Goal: Information Seeking & Learning: Learn about a topic

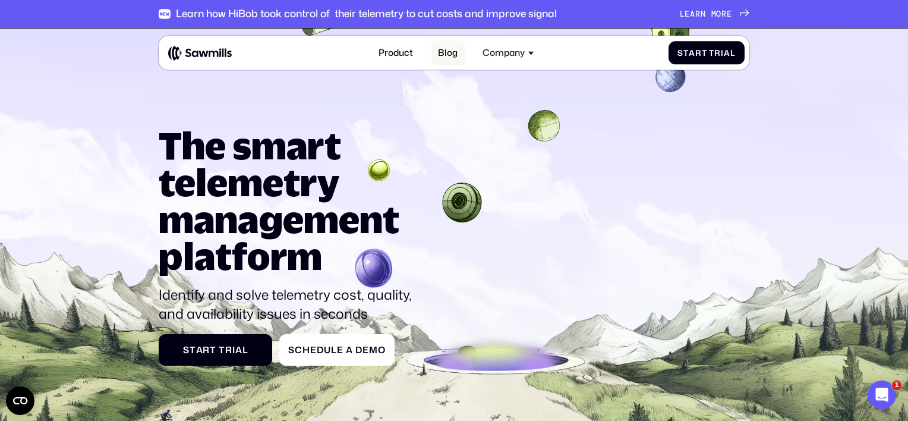
click at [438, 62] on link "Blog" at bounding box center [448, 52] width 33 height 24
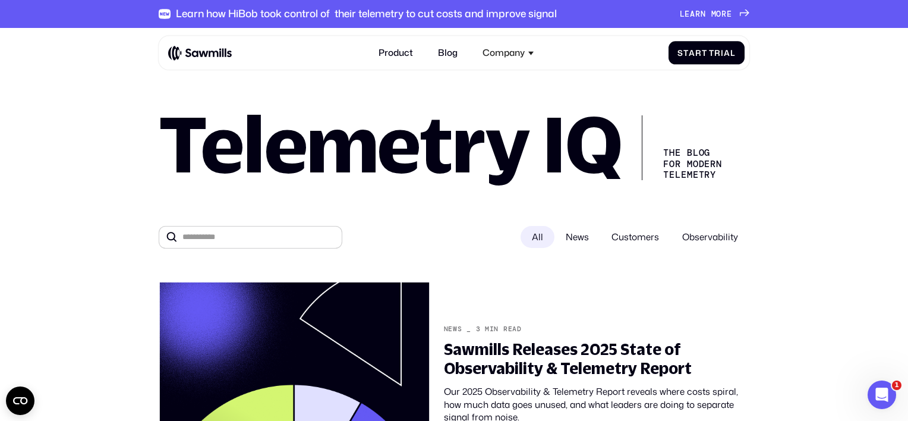
click at [709, 13] on span at bounding box center [708, 15] width 5 height 10
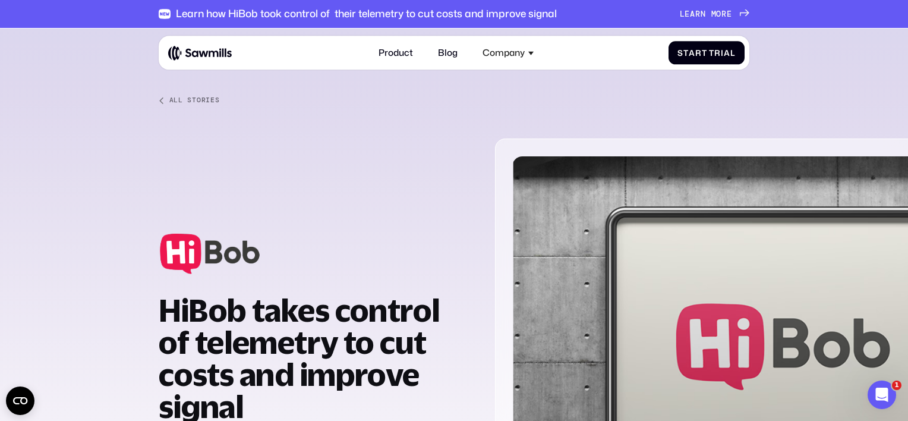
click at [207, 101] on div "All Stories" at bounding box center [194, 100] width 51 height 8
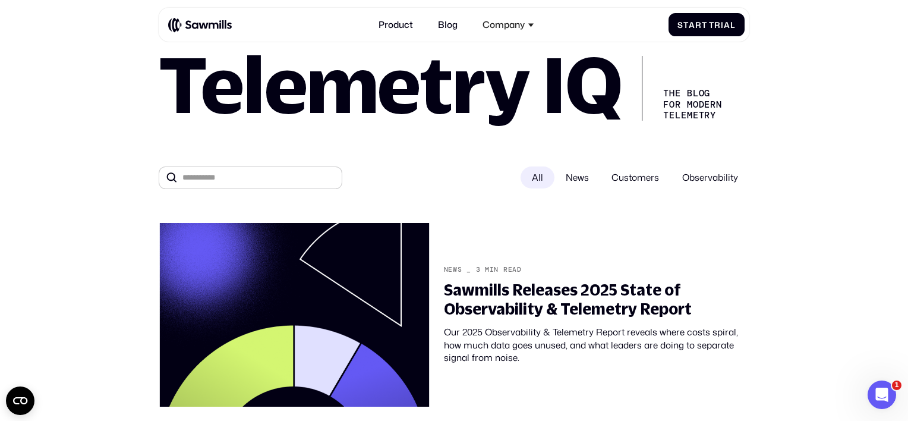
click at [692, 174] on span "Observability" at bounding box center [710, 177] width 78 height 22
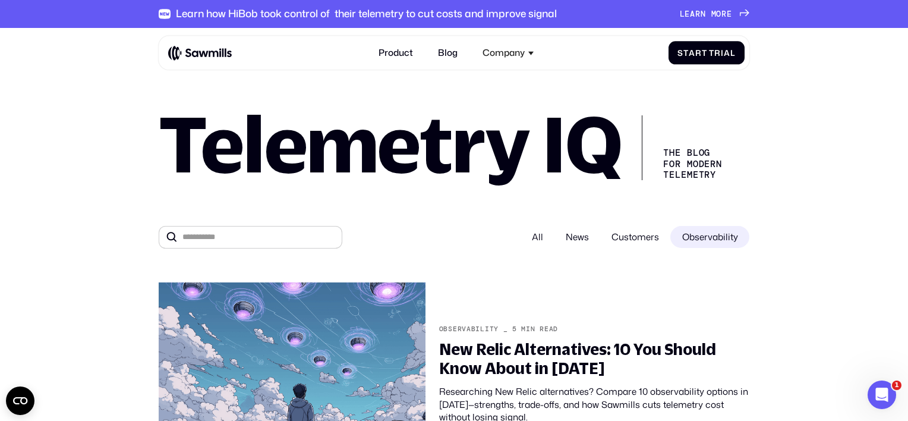
click at [706, 14] on div "L e a r n m o r e L e a r n m o r e" at bounding box center [706, 15] width 52 height 10
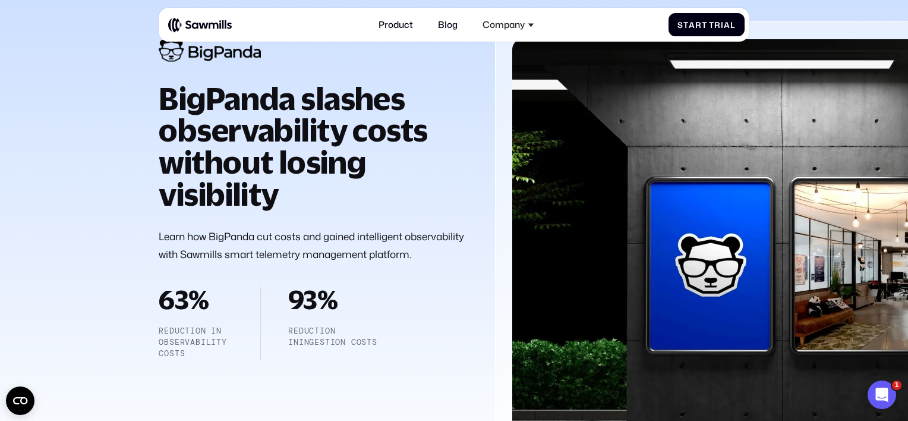
scroll to position [121, 0]
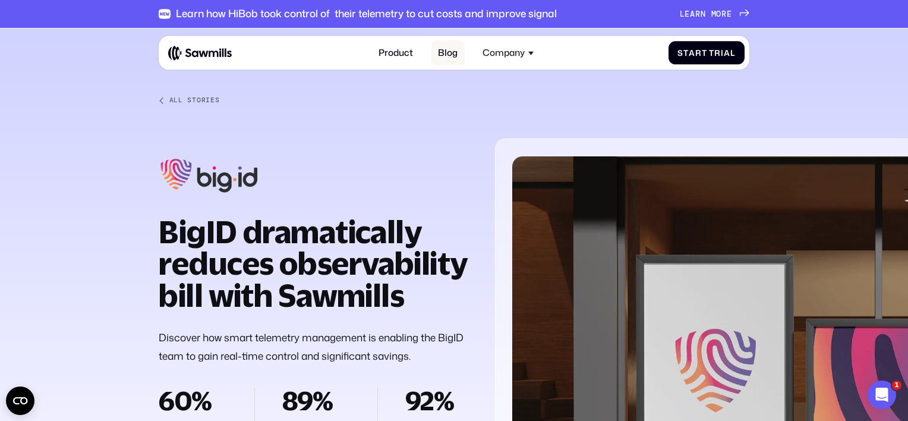
click at [443, 38] on div "Product Blog Company About All things Sawmills Careers Join our team Newsroom S…" at bounding box center [454, 52] width 590 height 33
click at [444, 52] on link "Blog" at bounding box center [448, 52] width 33 height 24
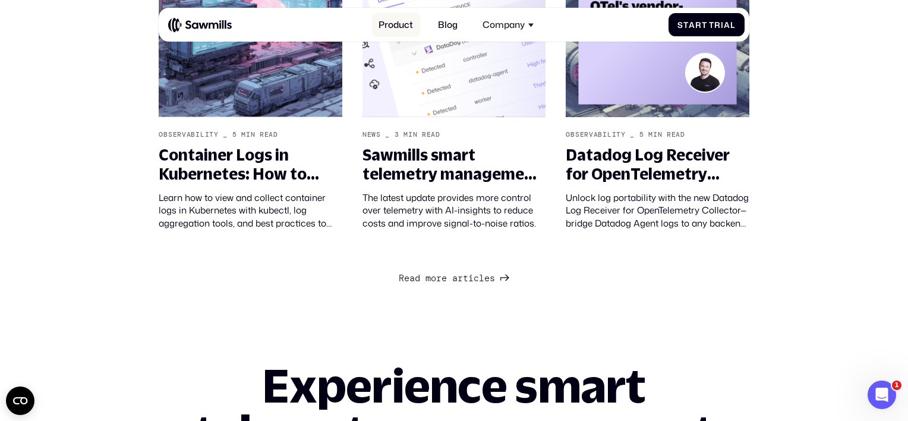
scroll to position [1256, 0]
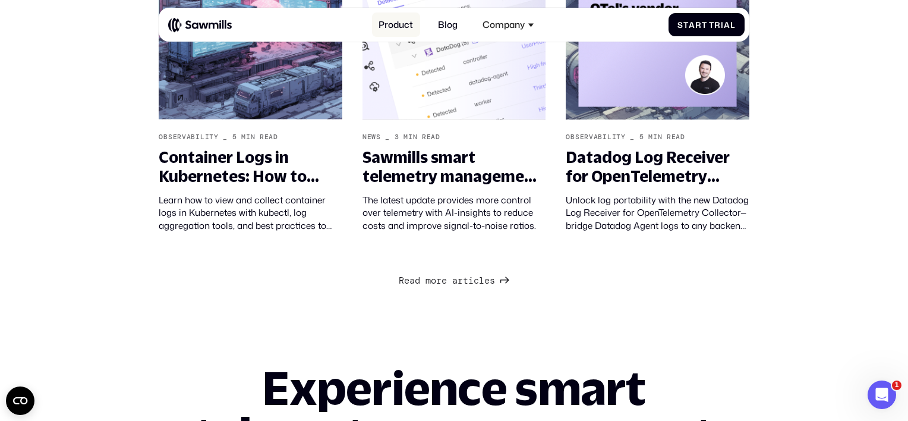
click at [392, 23] on link "Product" at bounding box center [396, 24] width 48 height 24
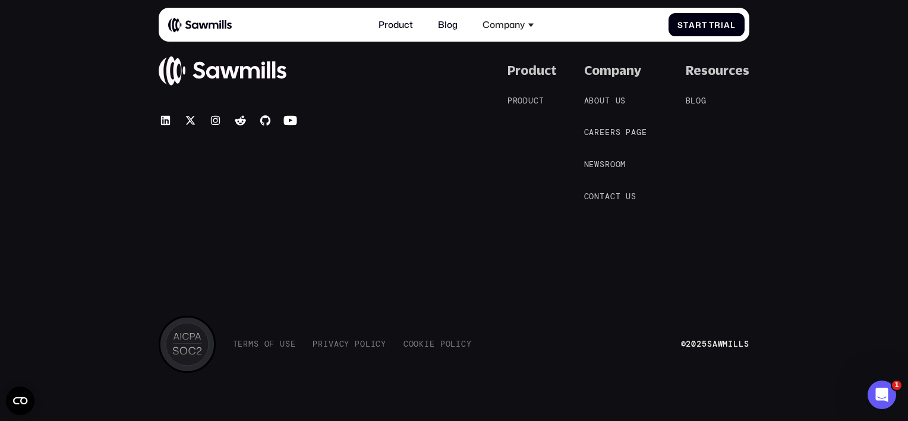
scroll to position [4697, 0]
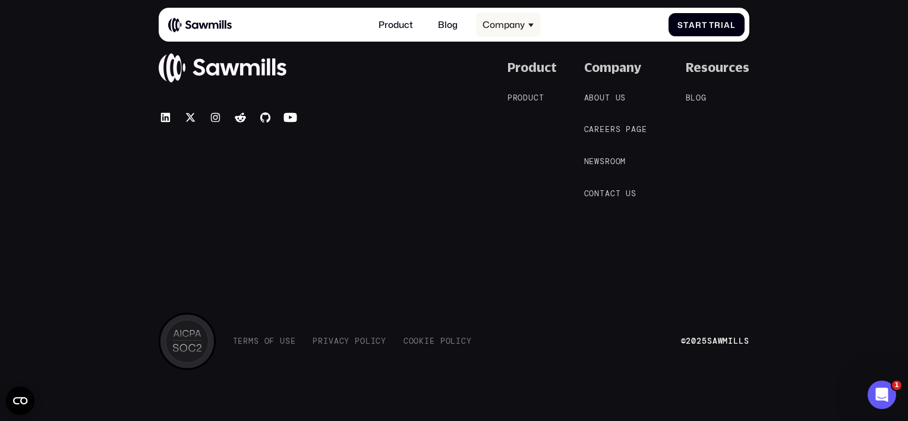
click at [512, 20] on div "Company" at bounding box center [504, 24] width 42 height 11
click at [504, 26] on div "Company" at bounding box center [504, 24] width 42 height 11
click at [450, 26] on link "Blog" at bounding box center [448, 24] width 33 height 24
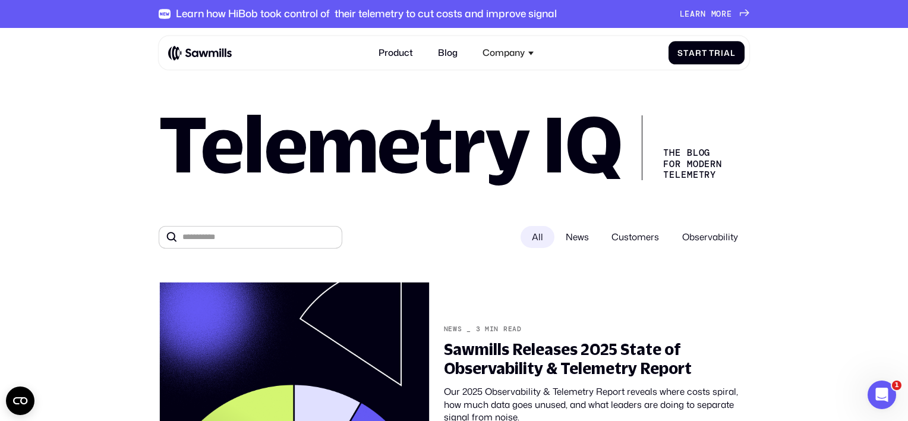
click at [194, 55] on img at bounding box center [200, 52] width 64 height 15
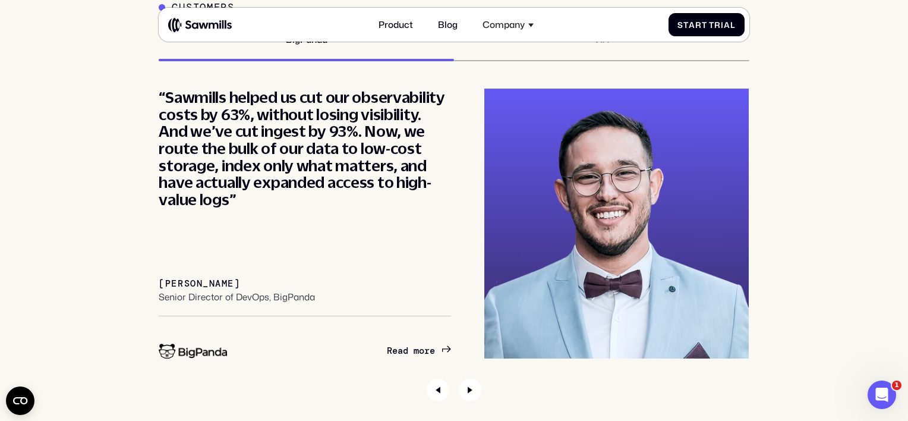
scroll to position [4200, 0]
click at [464, 386] on icon "Next slide" at bounding box center [470, 390] width 23 height 23
click at [474, 390] on icon "Next slide" at bounding box center [470, 390] width 23 height 23
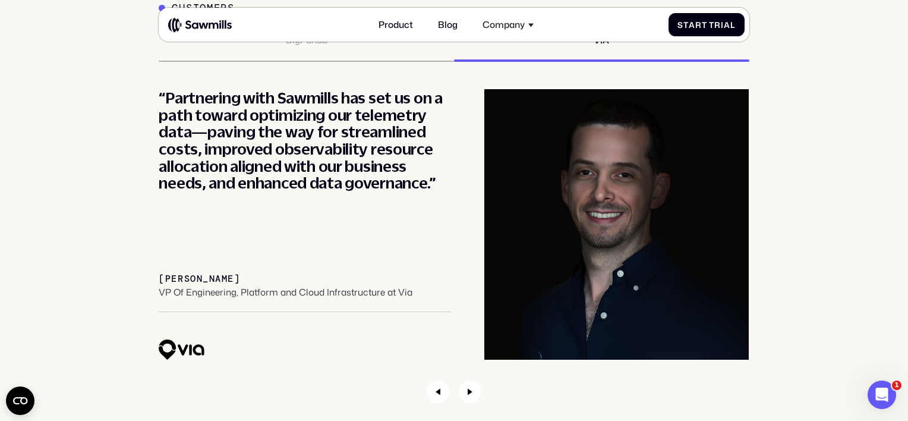
click at [185, 351] on img "2 / 2" at bounding box center [181, 349] width 45 height 21
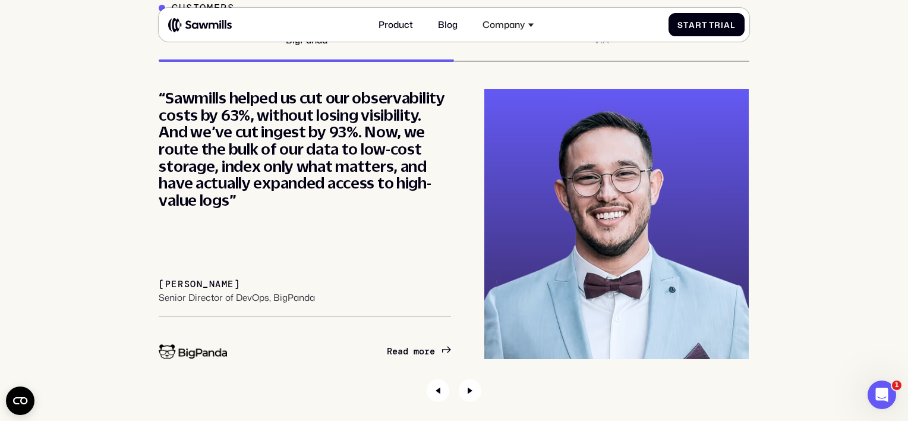
click at [202, 354] on img "1 / 2" at bounding box center [193, 351] width 68 height 15
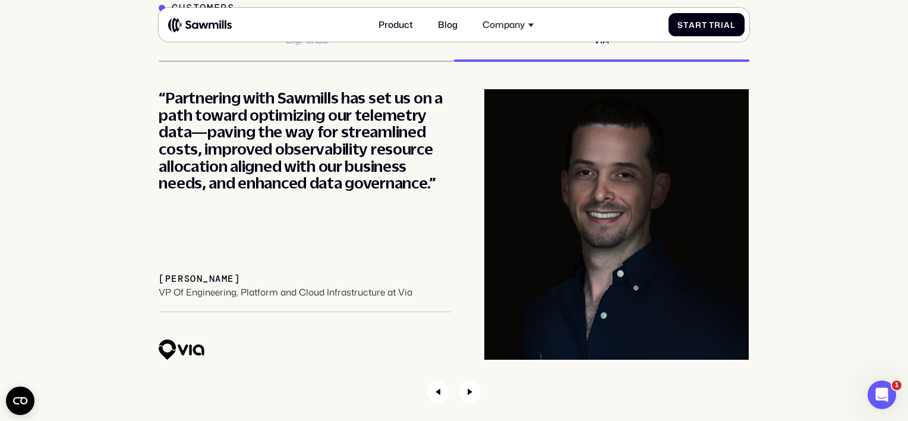
click at [203, 354] on img "2 / 2" at bounding box center [181, 349] width 45 height 21
click at [467, 389] on icon "Next slide" at bounding box center [470, 391] width 23 height 23
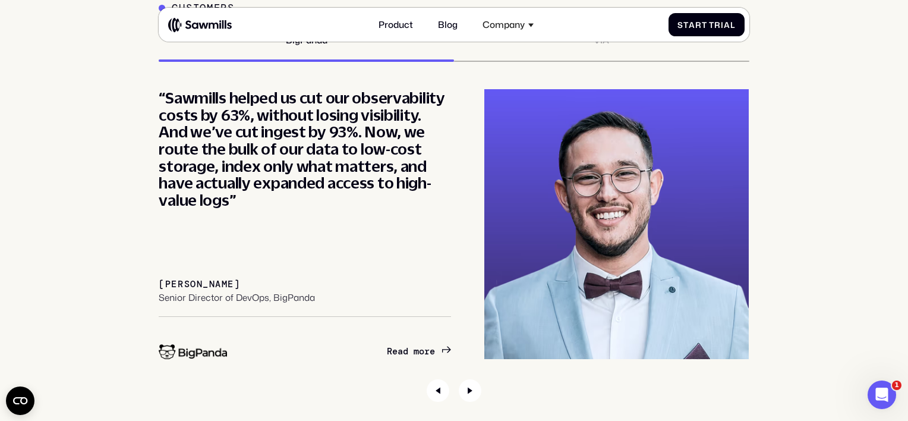
drag, startPoint x: 421, startPoint y: 383, endPoint x: 425, endPoint y: 389, distance: 6.8
click at [422, 385] on div at bounding box center [454, 390] width 590 height 23
click at [428, 390] on icon "Previous slide" at bounding box center [438, 390] width 23 height 23
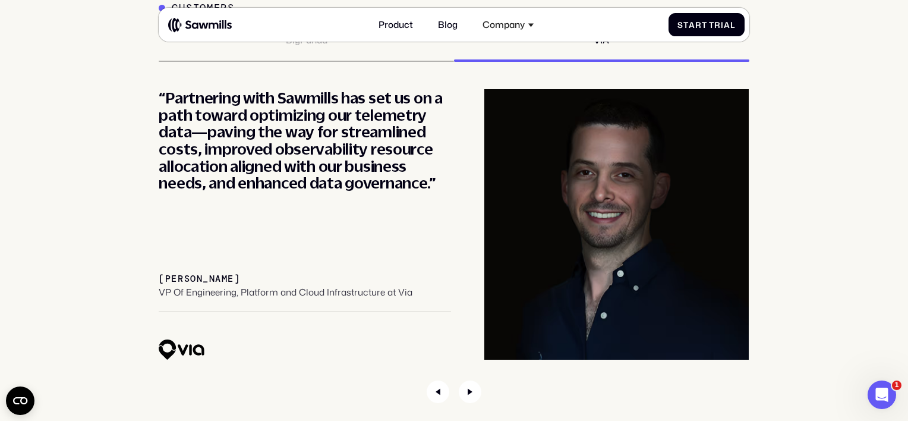
click at [392, 344] on div "“Partnering with Sawmills has set us on a path toward optimizing our telemetry …" at bounding box center [454, 224] width 590 height 271
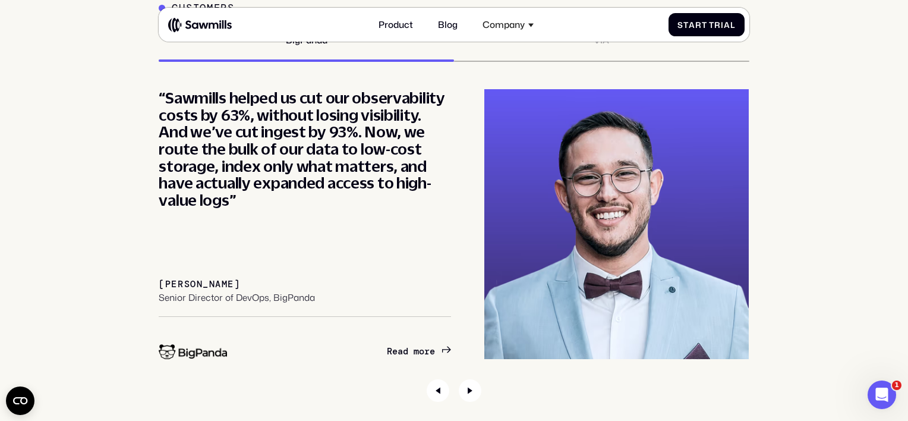
click at [768, 348] on div "R e a d m o r e R e a d m o r e" at bounding box center [914, 349] width 292 height 21
click at [408, 351] on span "1 / 2" at bounding box center [410, 351] width 5 height 11
click at [419, 346] on span "o" at bounding box center [421, 340] width 5 height 11
click at [448, 347] on icon "1 / 2" at bounding box center [446, 349] width 9 height 9
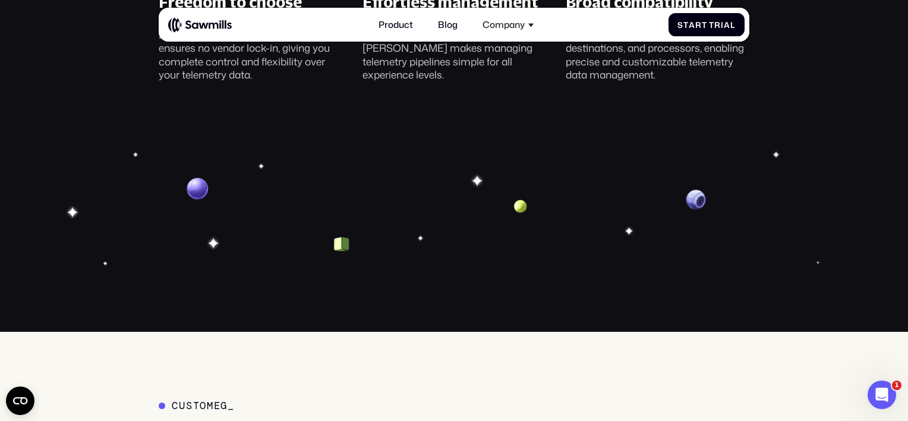
scroll to position [3803, 0]
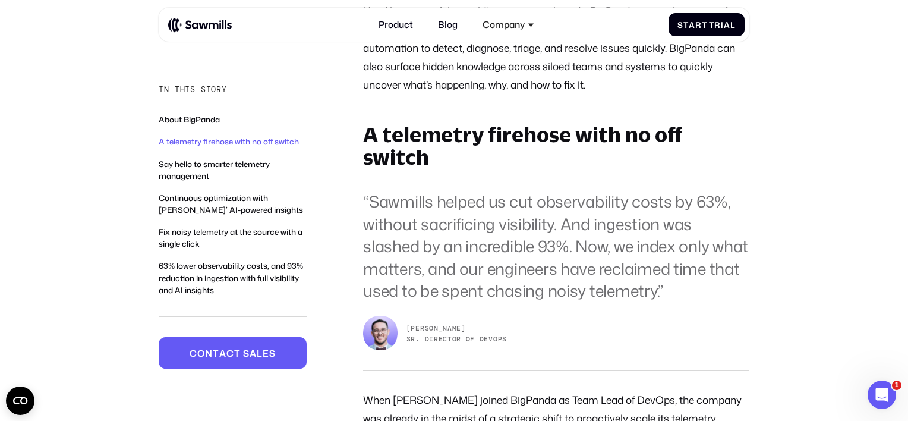
scroll to position [775, 0]
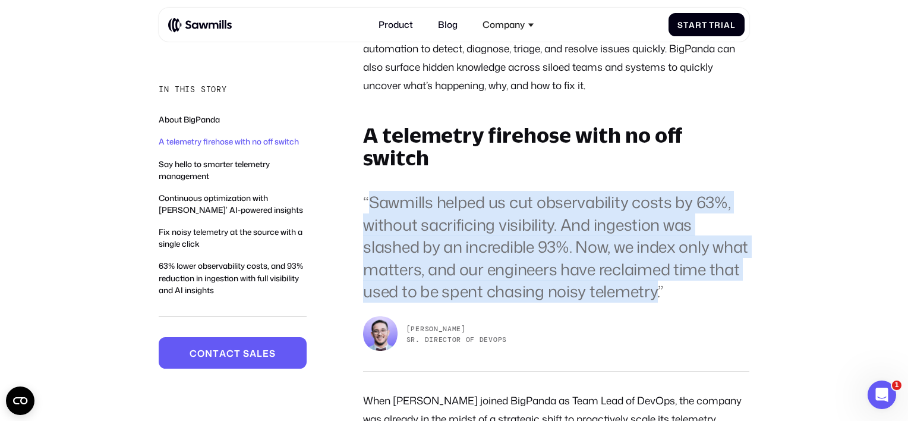
drag, startPoint x: 369, startPoint y: 196, endPoint x: 693, endPoint y: 288, distance: 336.7
click at [693, 288] on blockquote "“Sawmills helped us cut observability costs by 63%, without sacrificing visibil…" at bounding box center [556, 246] width 386 height 111
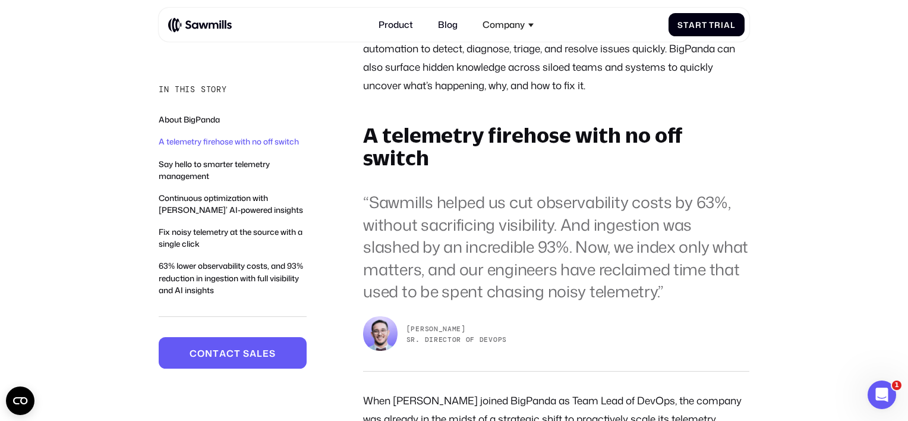
click at [194, 14] on div "Product Blog Company About All things Sawmills Careers Join our team Newsroom S…" at bounding box center [456, 24] width 577 height 24
click at [188, 24] on img at bounding box center [200, 24] width 64 height 15
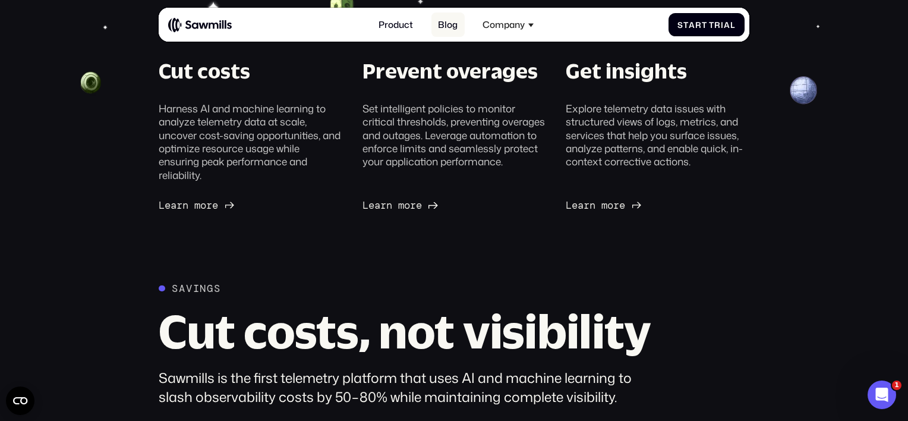
scroll to position [358, 0]
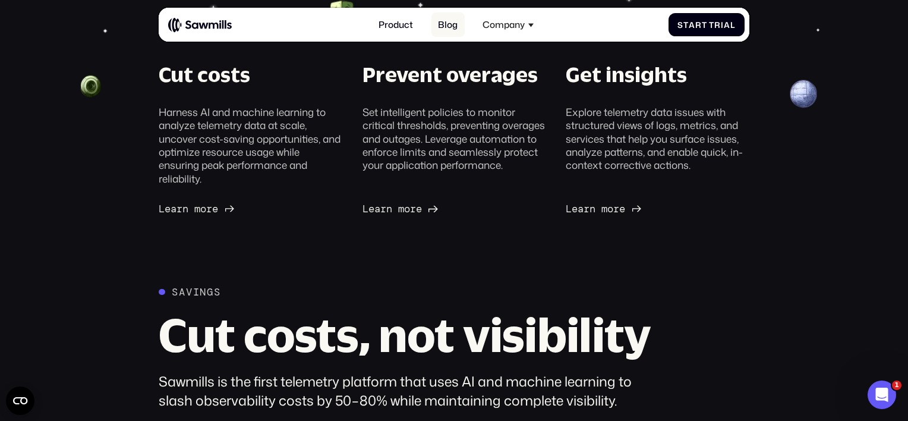
click at [452, 15] on link "Blog" at bounding box center [448, 24] width 33 height 24
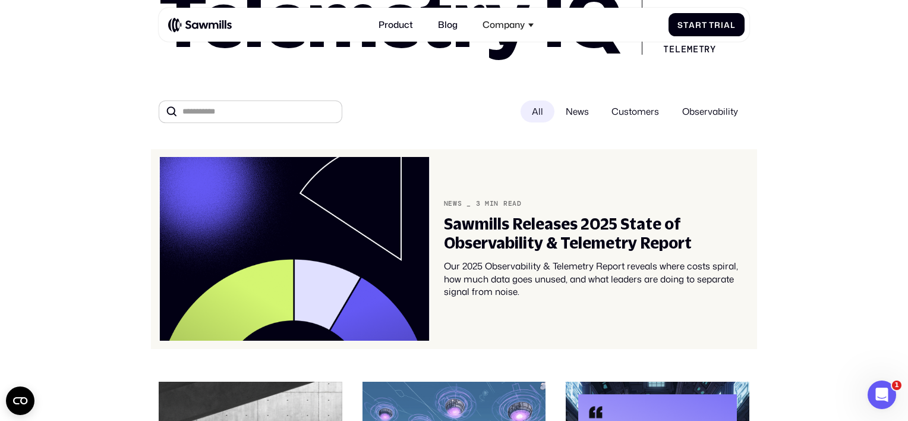
scroll to position [124, 0]
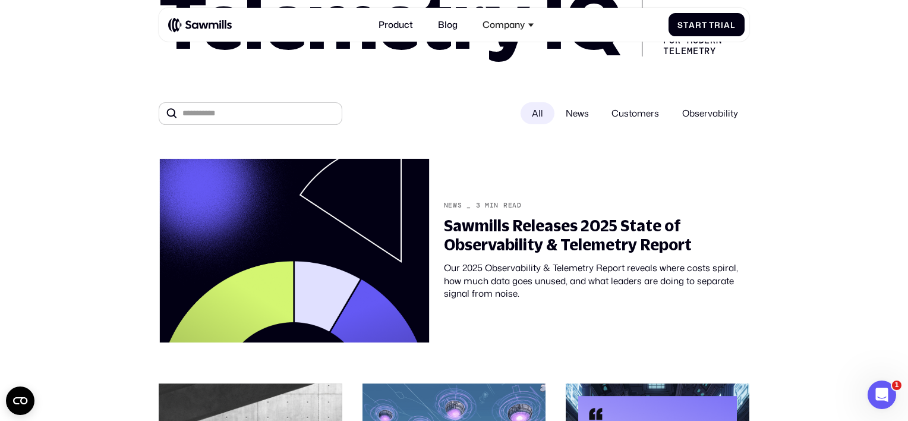
drag, startPoint x: 119, startPoint y: 88, endPoint x: 807, endPoint y: 136, distance: 690.1
drag, startPoint x: 807, startPoint y: 136, endPoint x: 750, endPoint y: 111, distance: 62.6
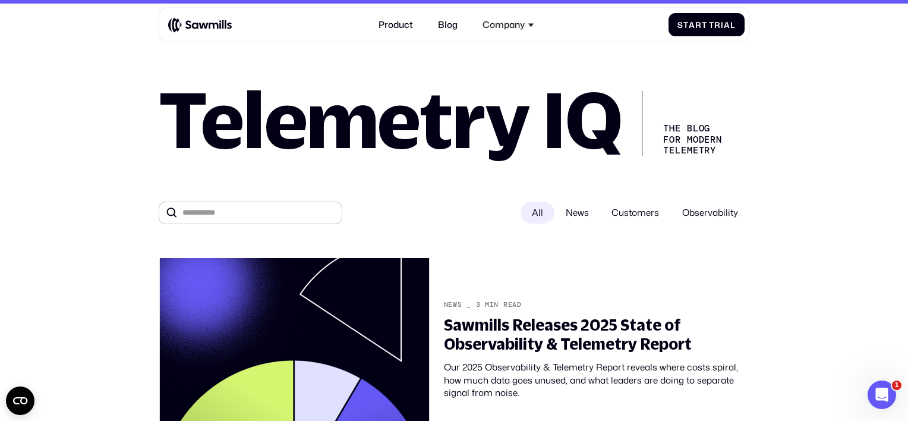
scroll to position [0, 0]
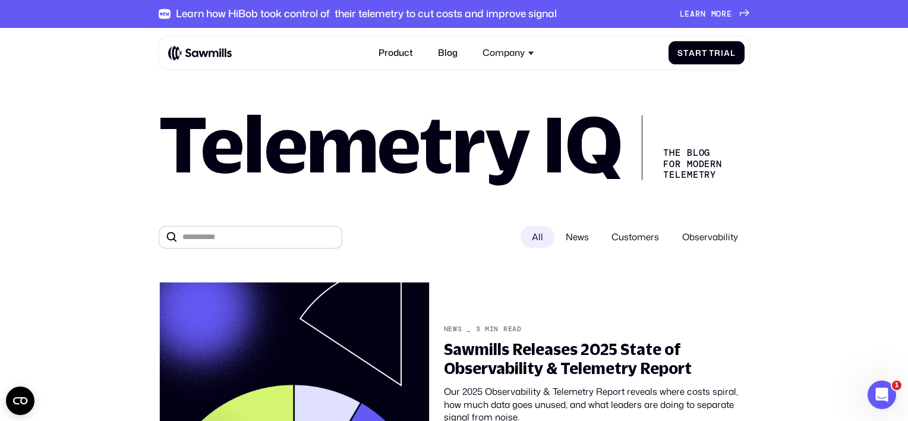
click at [690, 15] on span "e" at bounding box center [687, 15] width 5 height 10
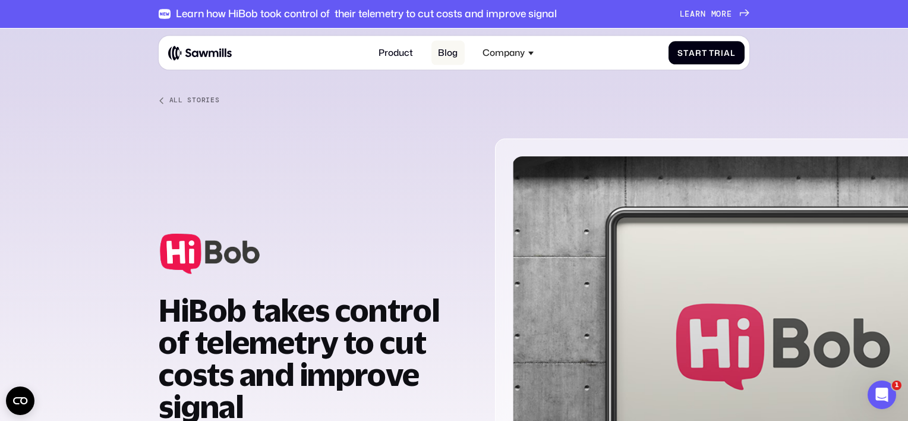
click at [442, 54] on link "Blog" at bounding box center [448, 52] width 33 height 24
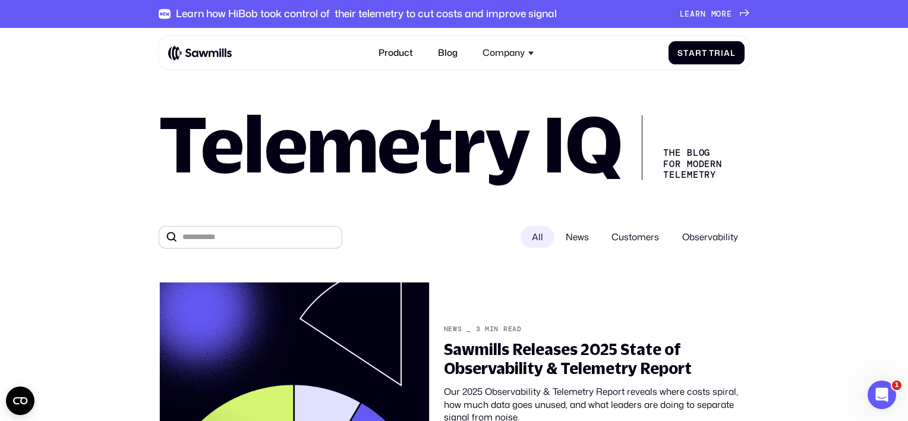
drag, startPoint x: 158, startPoint y: 216, endPoint x: 816, endPoint y: 242, distance: 658.6
click at [646, 230] on span "Customers" at bounding box center [635, 237] width 70 height 22
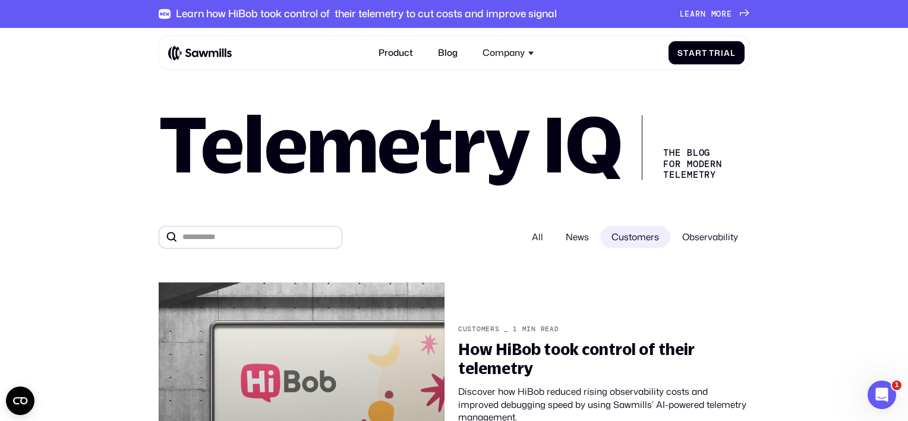
click at [612, 235] on span "Customers" at bounding box center [635, 237] width 70 height 22
click at [581, 236] on span "News" at bounding box center [578, 237] width 46 height 22
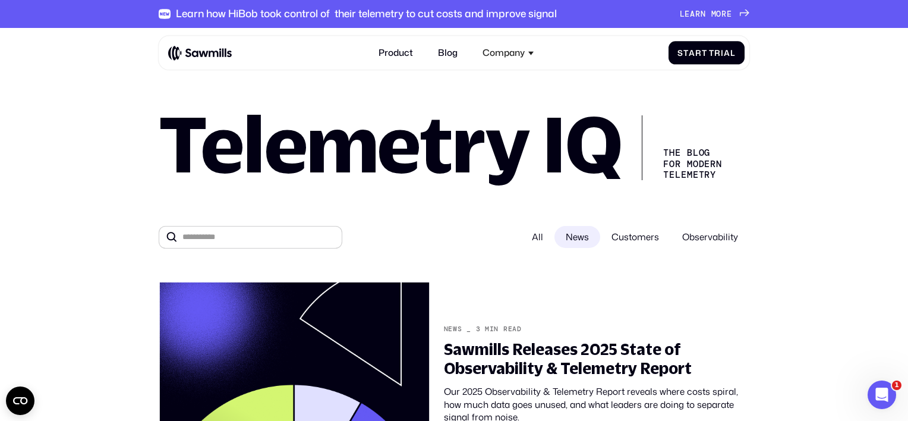
click at [545, 237] on div "All" at bounding box center [538, 237] width 34 height 22
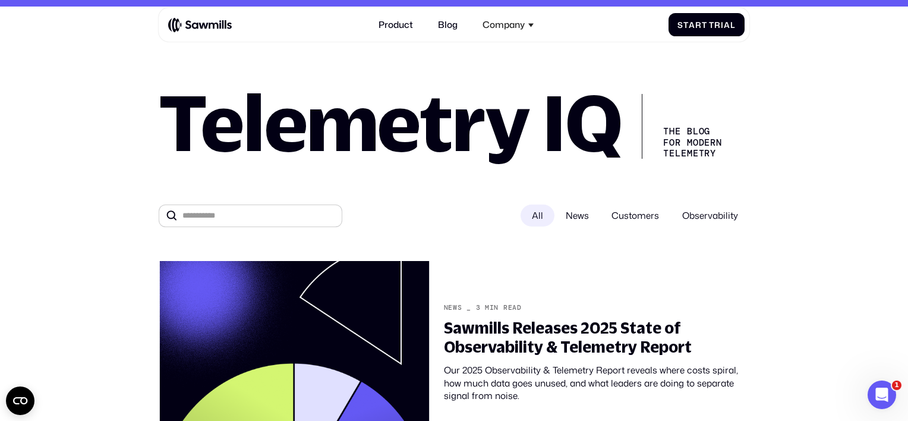
scroll to position [7, 0]
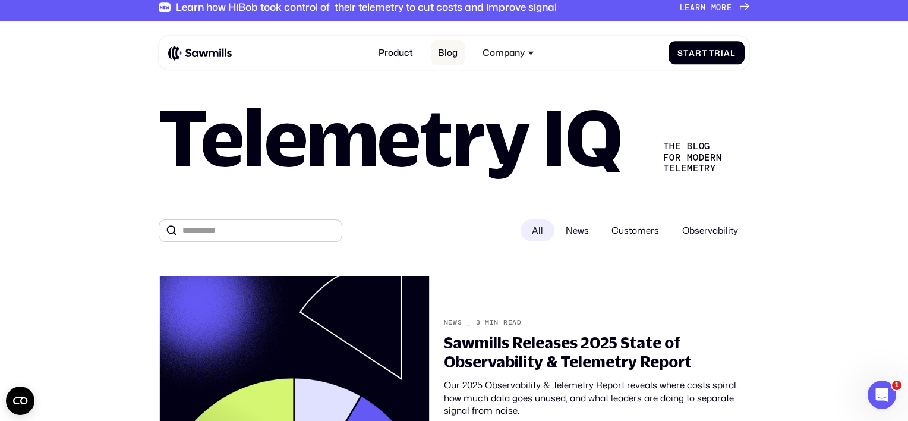
click at [444, 48] on link "Blog" at bounding box center [448, 52] width 33 height 24
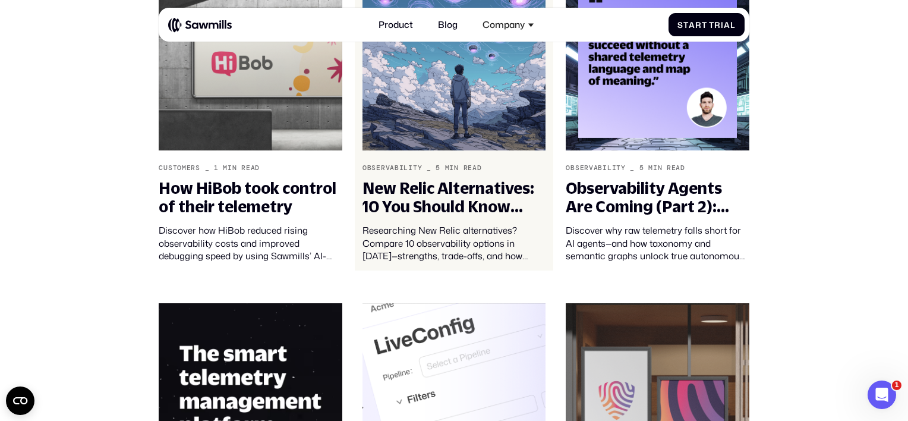
scroll to position [542, 0]
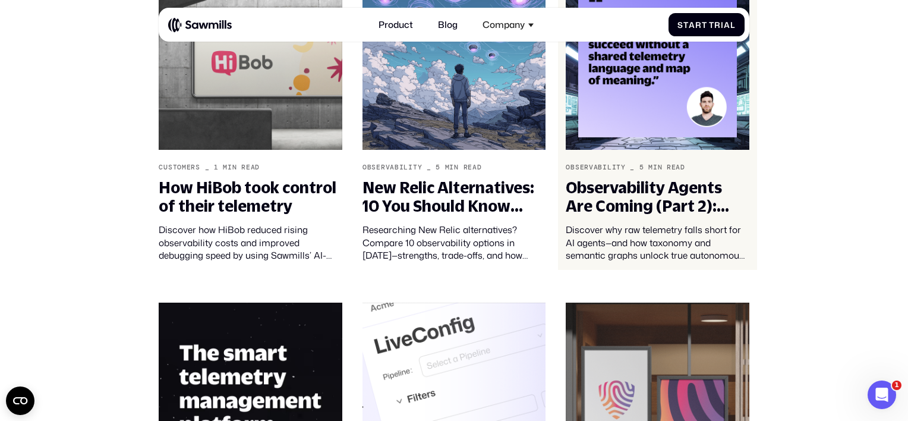
click at [627, 200] on div "Observability Agents Are Coming (Part 2): Telemetry Taxonomy and Semantics – Th…" at bounding box center [657, 196] width 183 height 37
